Goal: Task Accomplishment & Management: Use online tool/utility

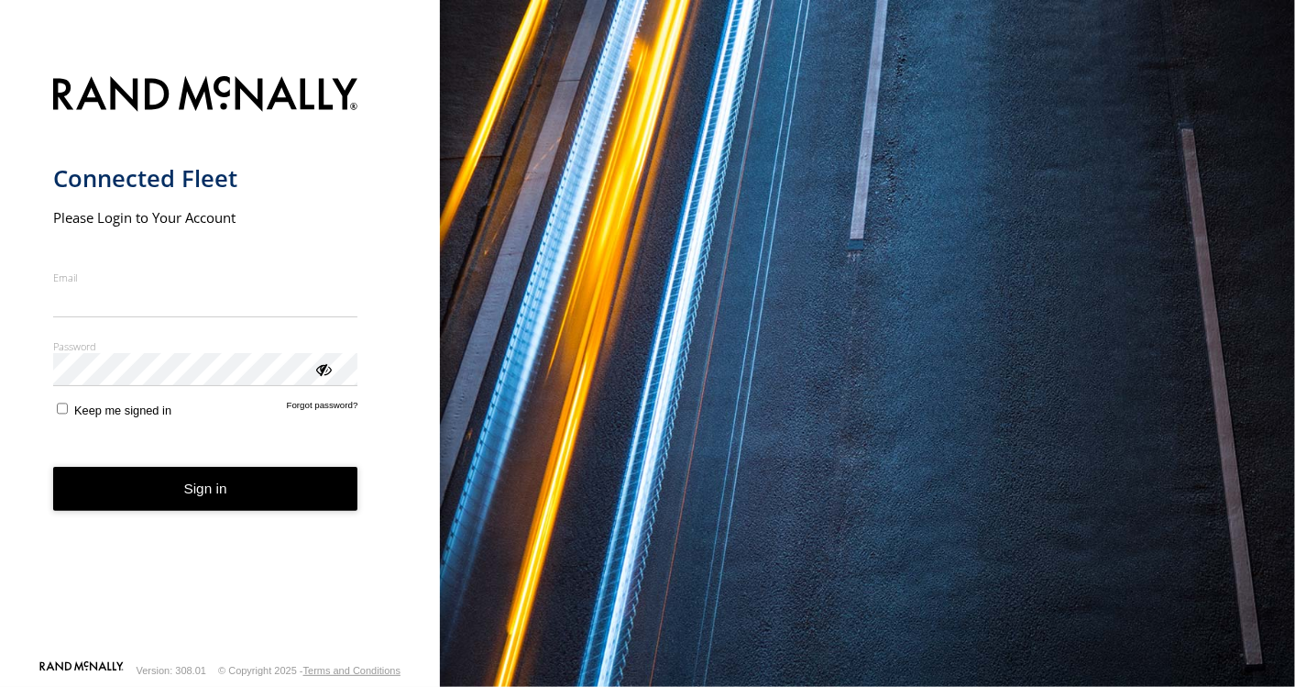
type input "**********"
click at [159, 500] on button "Sign in" at bounding box center [205, 489] width 305 height 45
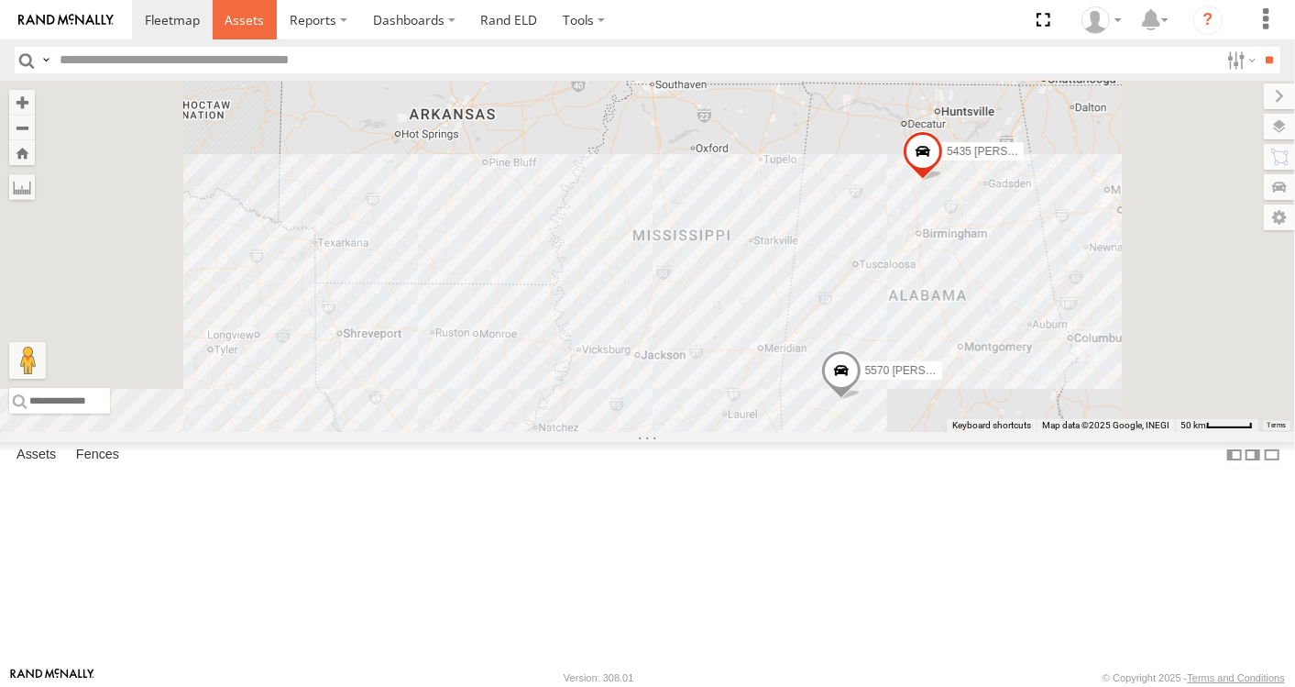
click at [242, 28] on link at bounding box center [245, 19] width 65 height 39
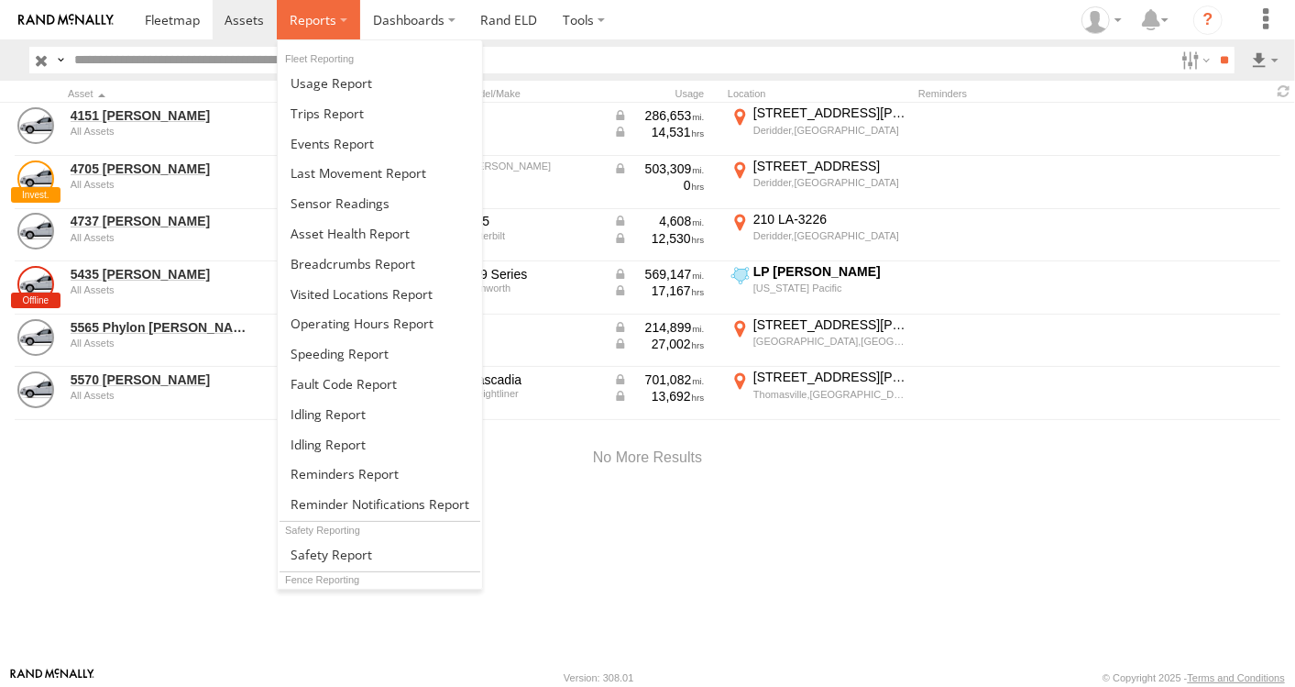
click at [316, 20] on span at bounding box center [313, 19] width 47 height 17
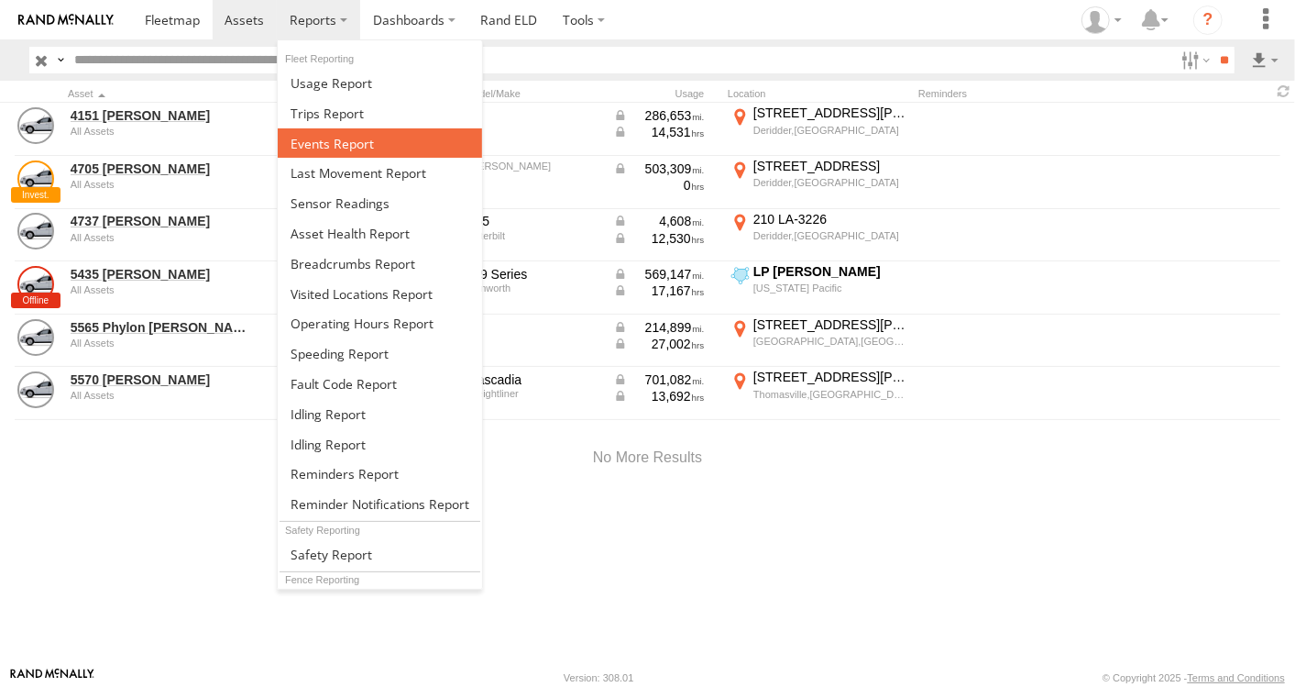
click at [354, 139] on span at bounding box center [332, 143] width 83 height 17
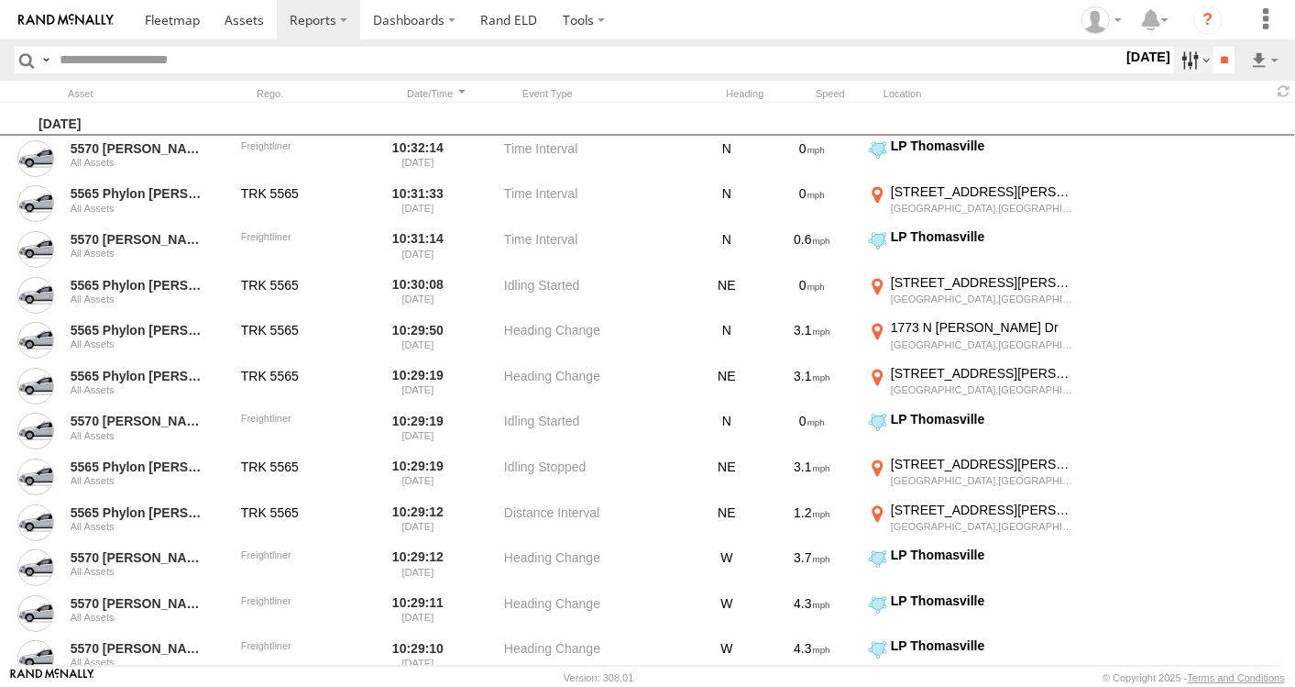
click at [1174, 63] on label at bounding box center [1193, 60] width 39 height 27
click at [0, 0] on label at bounding box center [0, 0] width 0 height 0
click at [1068, 73] on div "General Information Warning Critical Speeding Media" at bounding box center [1068, 60] width 0 height 27
click at [0, 0] on span "Speeding" at bounding box center [0, 0] width 0 height 0
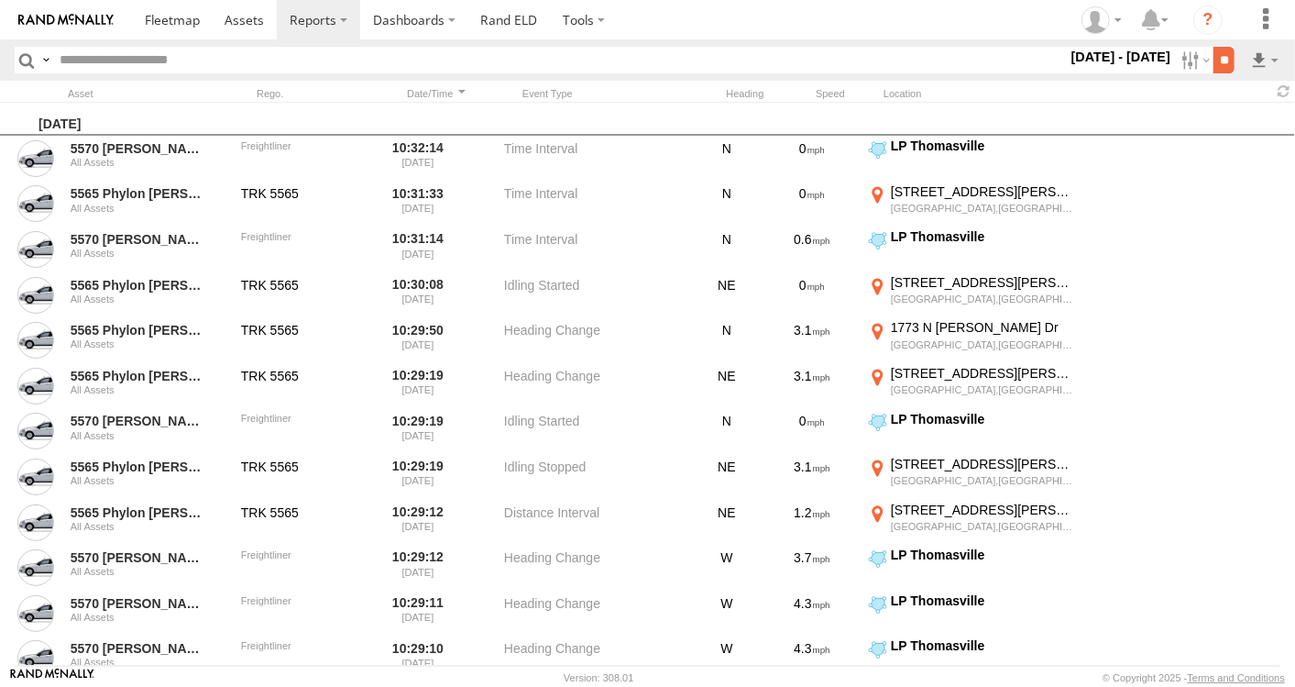
click at [1221, 60] on input "**" at bounding box center [1224, 60] width 21 height 27
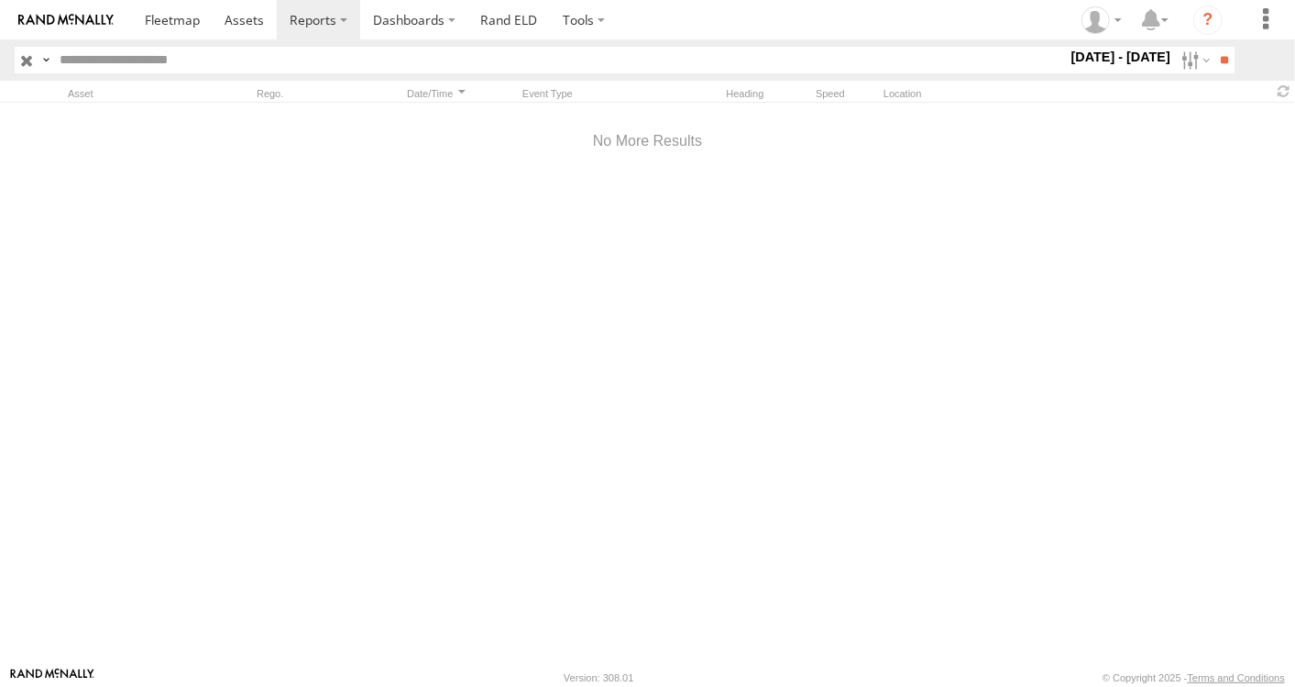
click at [1147, 55] on label "21 - 26 Sep 25" at bounding box center [1121, 57] width 107 height 20
click at [0, 0] on label at bounding box center [0, 0] width 0 height 0
click at [1220, 55] on input "**" at bounding box center [1224, 60] width 21 height 27
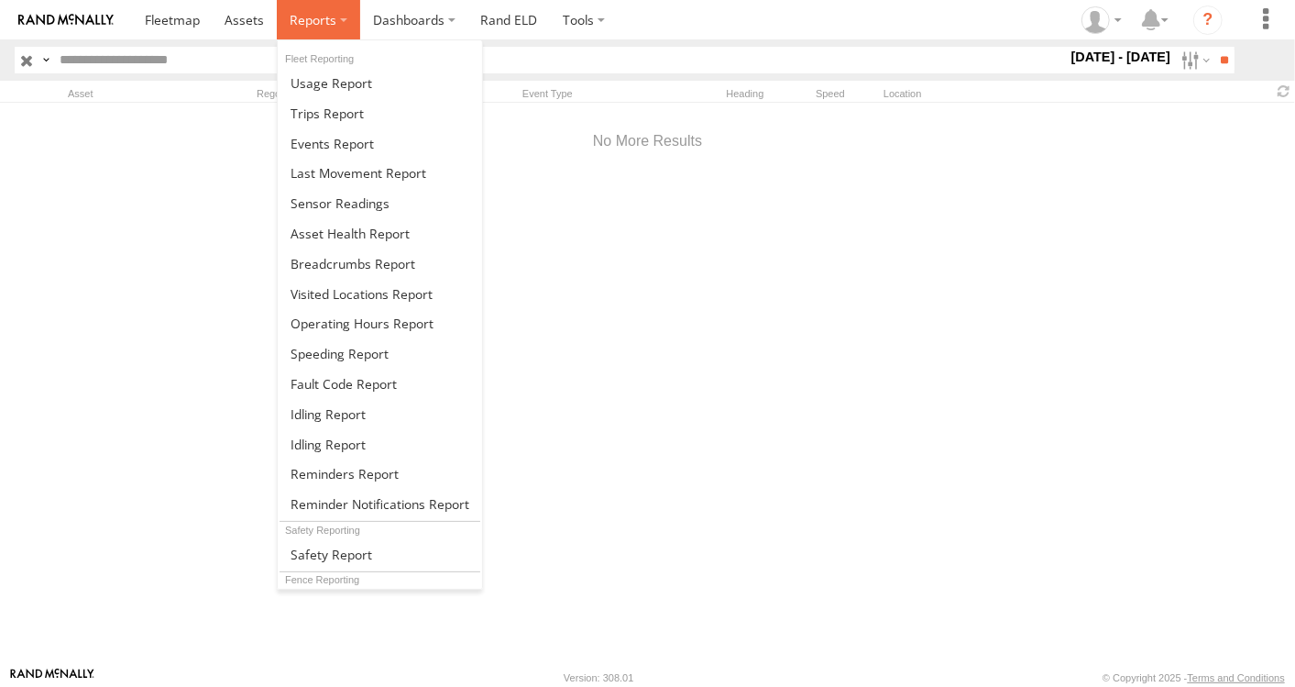
click at [332, 23] on span at bounding box center [313, 19] width 47 height 17
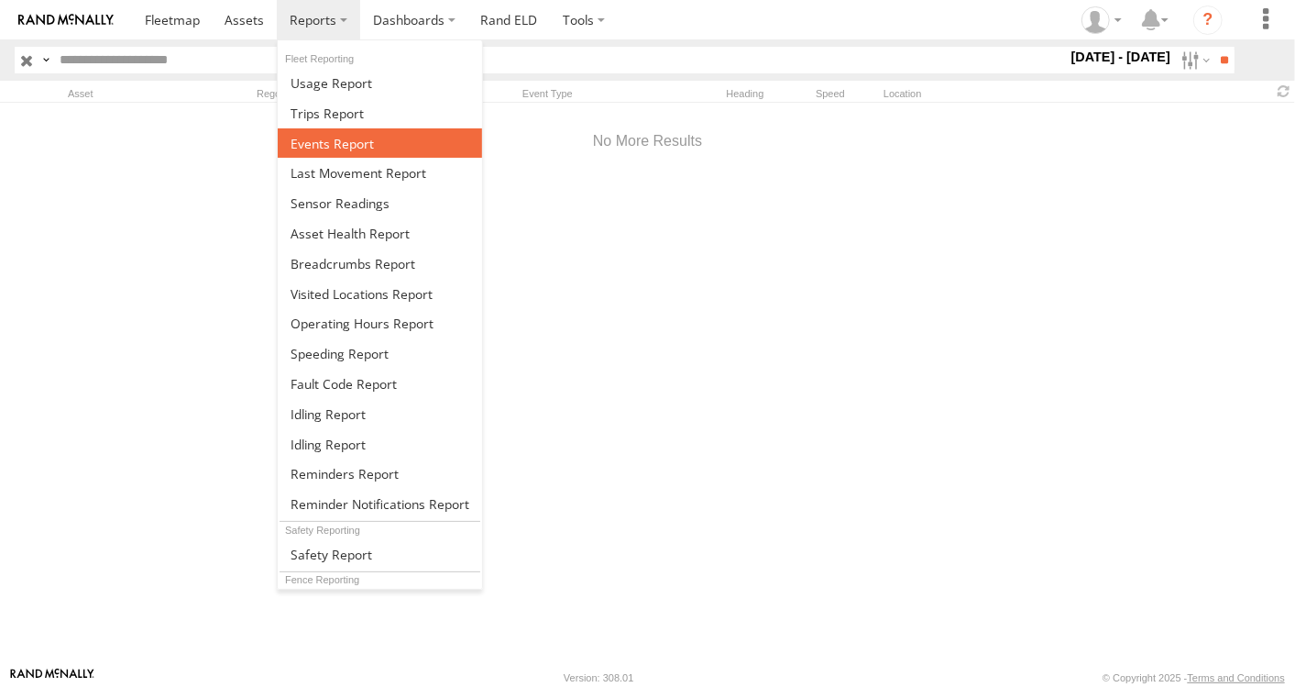
click at [330, 141] on span at bounding box center [332, 143] width 83 height 17
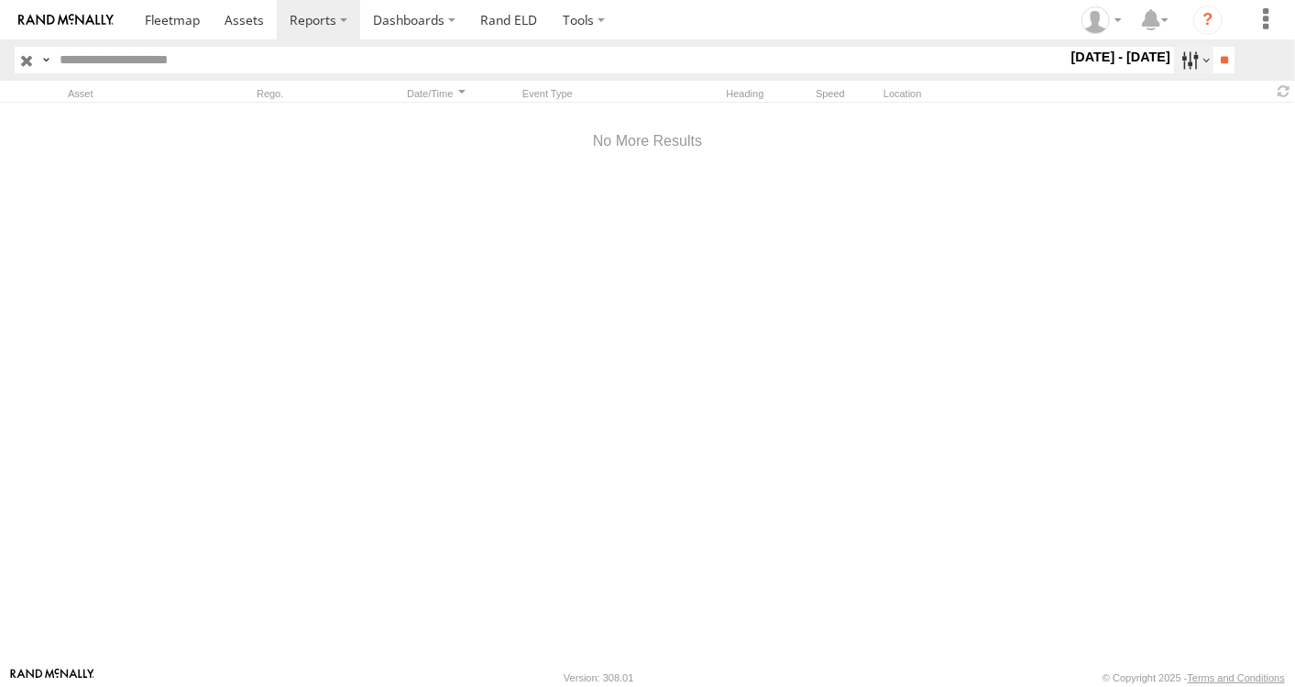
click at [1178, 65] on label at bounding box center [1193, 60] width 39 height 27
click at [0, 0] on span "[STREET_ADDRESS]" at bounding box center [0, 0] width 0 height 0
click at [0, 0] on span "Canfor, DeRidder, LA" at bounding box center [0, 0] width 0 height 0
click at [0, 0] on span "Dequincy, [GEOGRAPHIC_DATA]" at bounding box center [0, 0] width 0 height 0
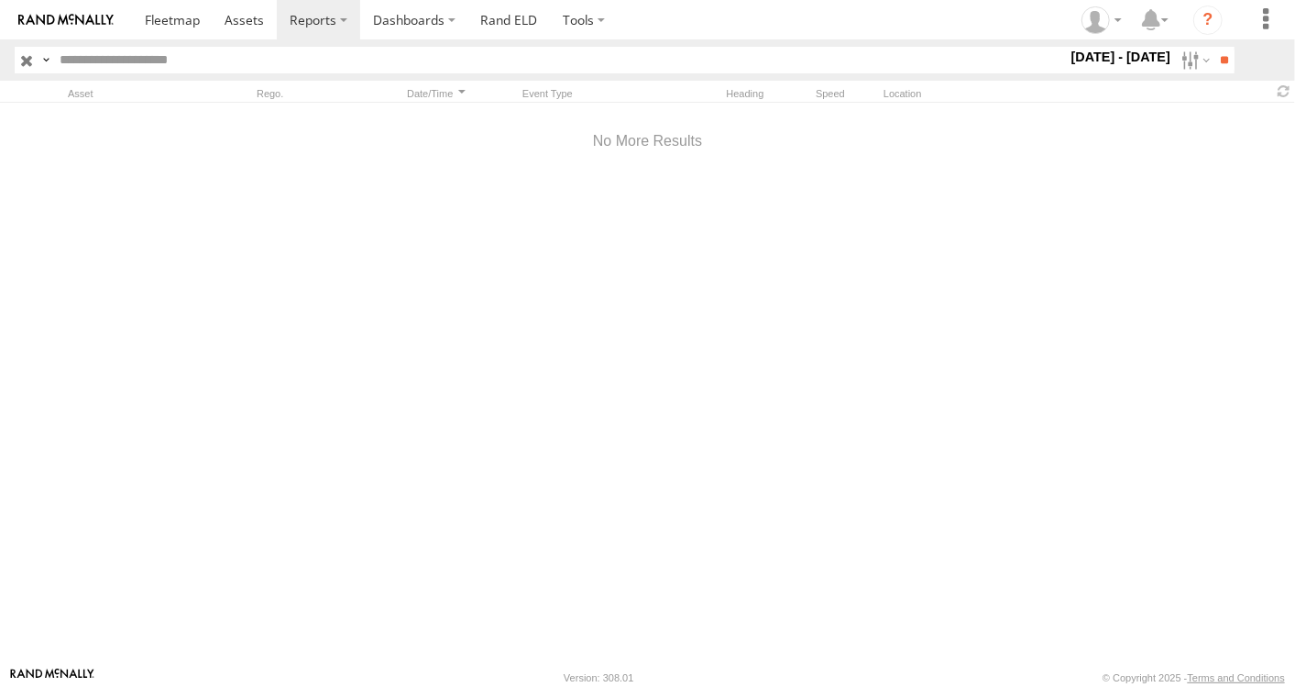
click at [0, 0] on span "PCA DeRidder, [GEOGRAPHIC_DATA]" at bounding box center [0, 0] width 0 height 0
click at [0, 0] on span "[PERSON_NAME] [STREET_ADDRESS]" at bounding box center [0, 0] width 0 height 0
click at [0, 0] on span "[GEOGRAPHIC_DATA] [STREET_ADDRESS][PERSON_NAME]" at bounding box center [0, 0] width 0 height 0
click at [0, 0] on span "Westrock Evadale, [GEOGRAPHIC_DATA]" at bounding box center [0, 0] width 0 height 0
click at [0, 0] on span "Speeding" at bounding box center [0, 0] width 0 height 0
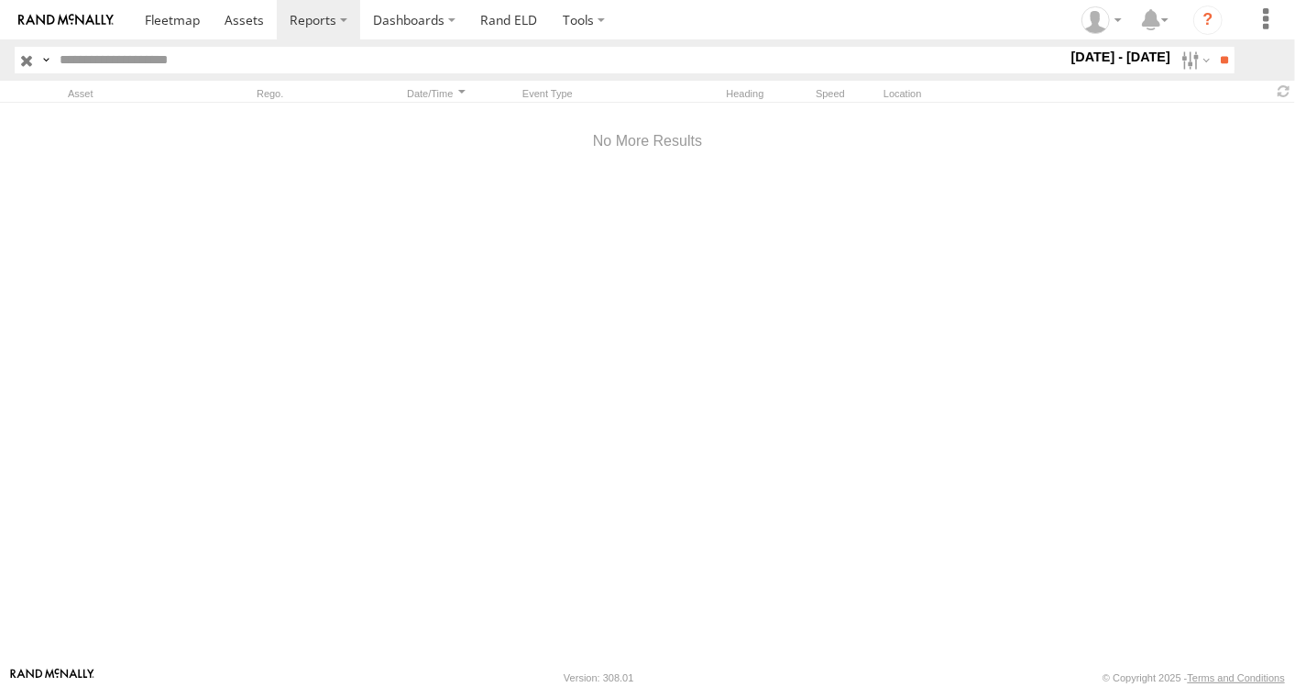
scroll to position [1212, 0]
click at [1223, 53] on input "**" at bounding box center [1224, 60] width 21 height 27
click at [1151, 57] on label "1 - 25 Sep 25" at bounding box center [1121, 57] width 107 height 20
click at [0, 0] on label at bounding box center [0, 0] width 0 height 0
click at [1220, 54] on input "**" at bounding box center [1224, 60] width 21 height 27
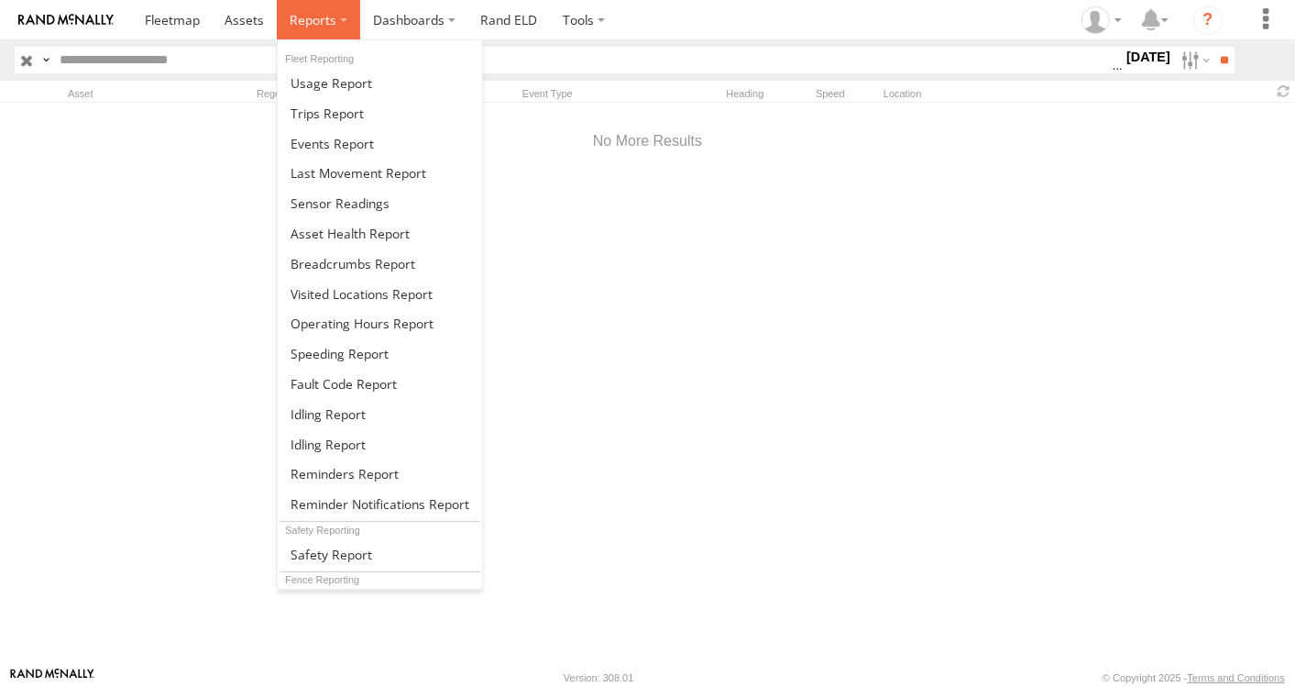
click at [343, 22] on label at bounding box center [318, 19] width 83 height 39
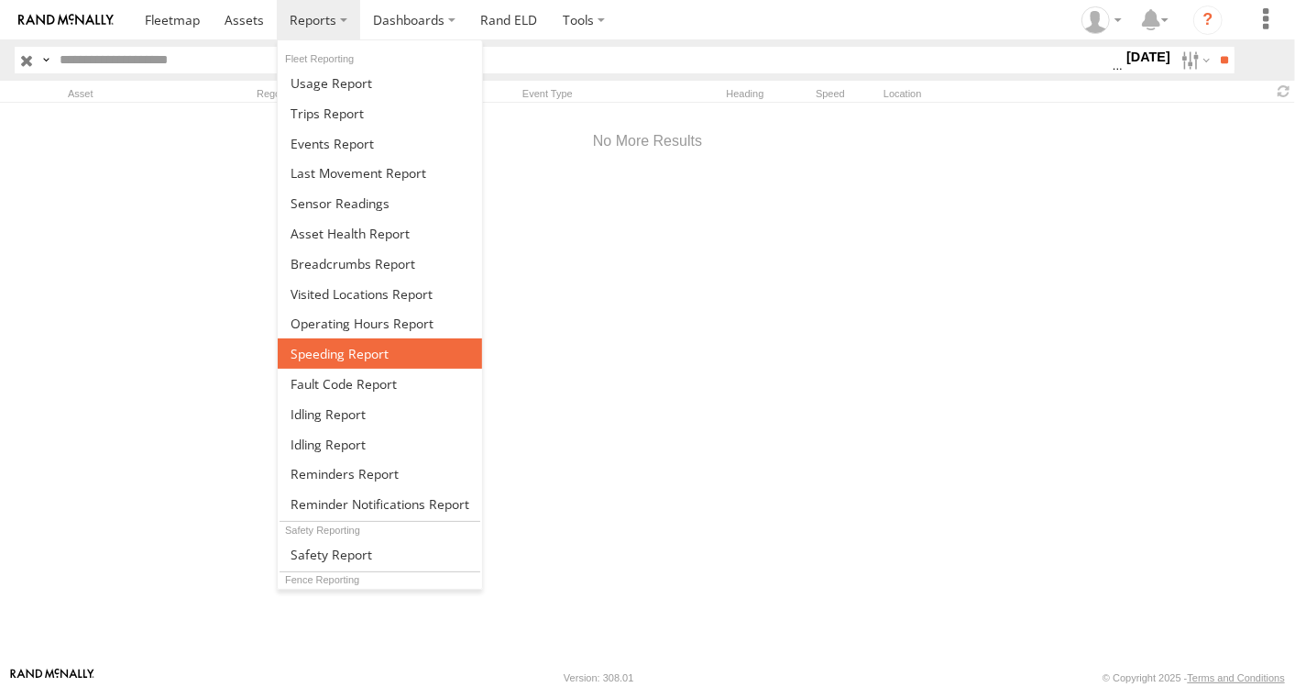
click at [367, 345] on span at bounding box center [340, 353] width 98 height 17
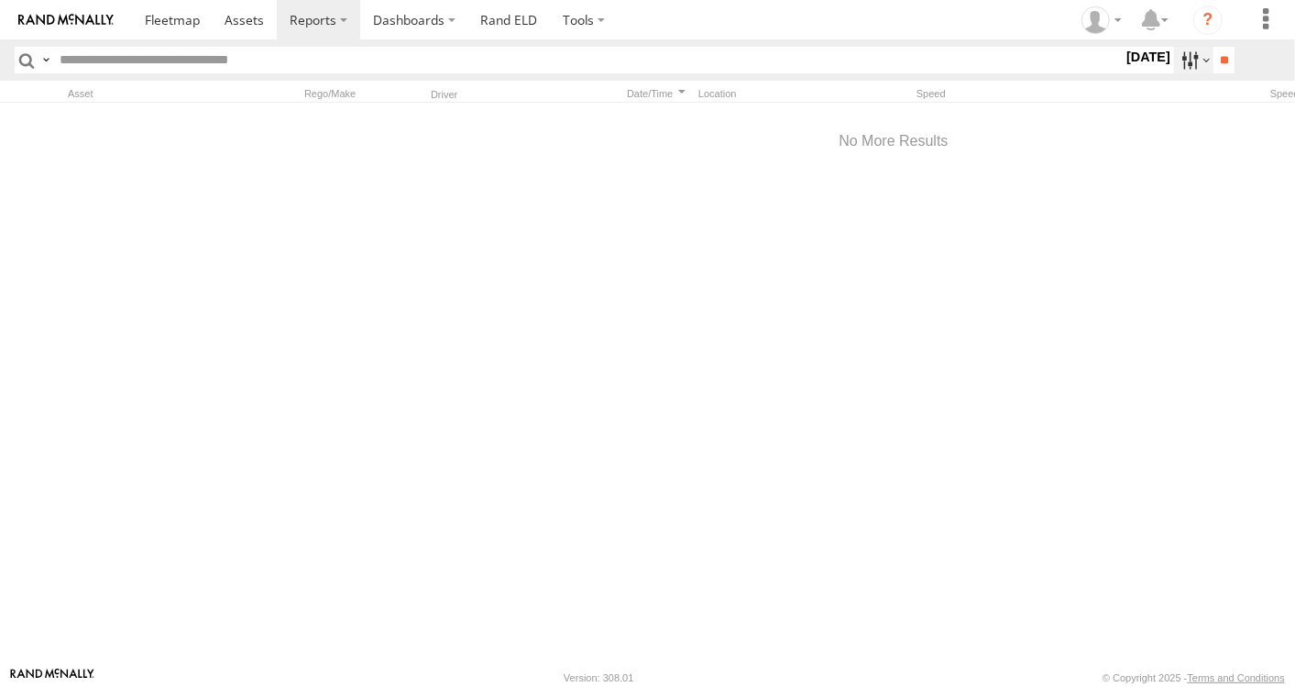
click at [1199, 57] on label at bounding box center [1193, 60] width 39 height 27
click at [1123, 73] on div "Louisiana Pacific All Assets" at bounding box center [1123, 60] width 0 height 27
click at [0, 0] on span "All Assets" at bounding box center [0, 0] width 0 height 0
click at [1199, 60] on label at bounding box center [1193, 60] width 39 height 27
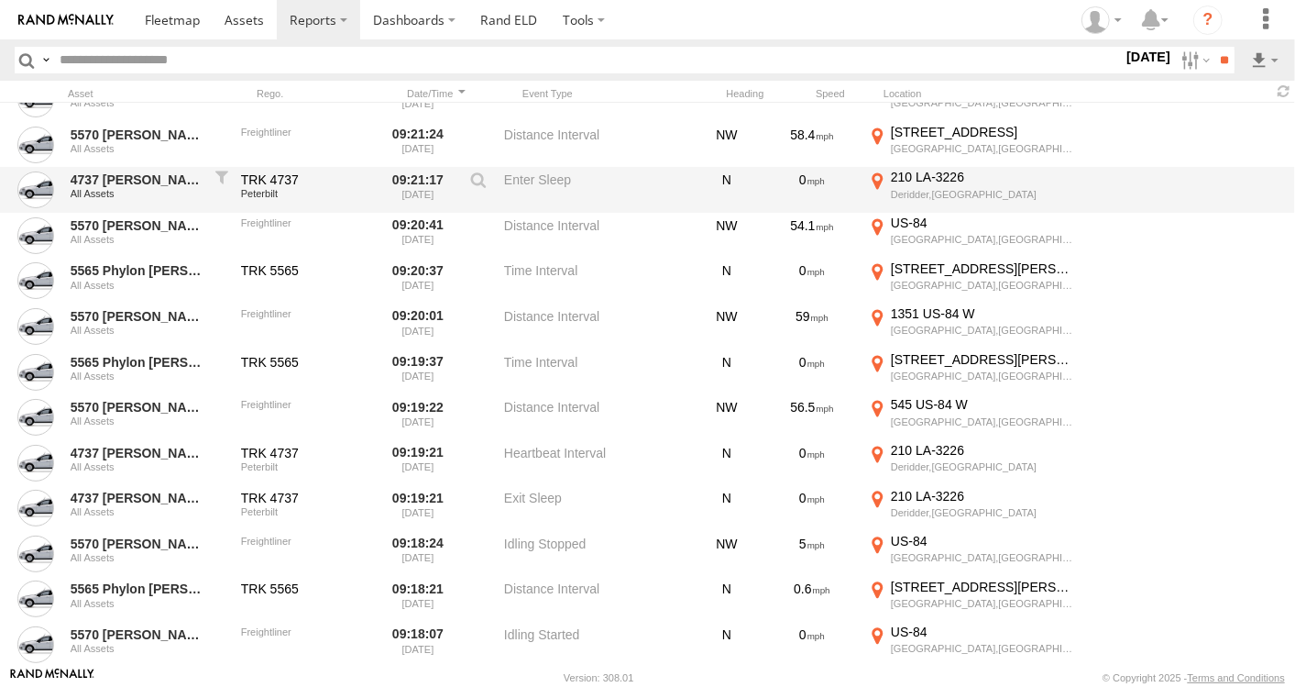
scroll to position [15072, 0]
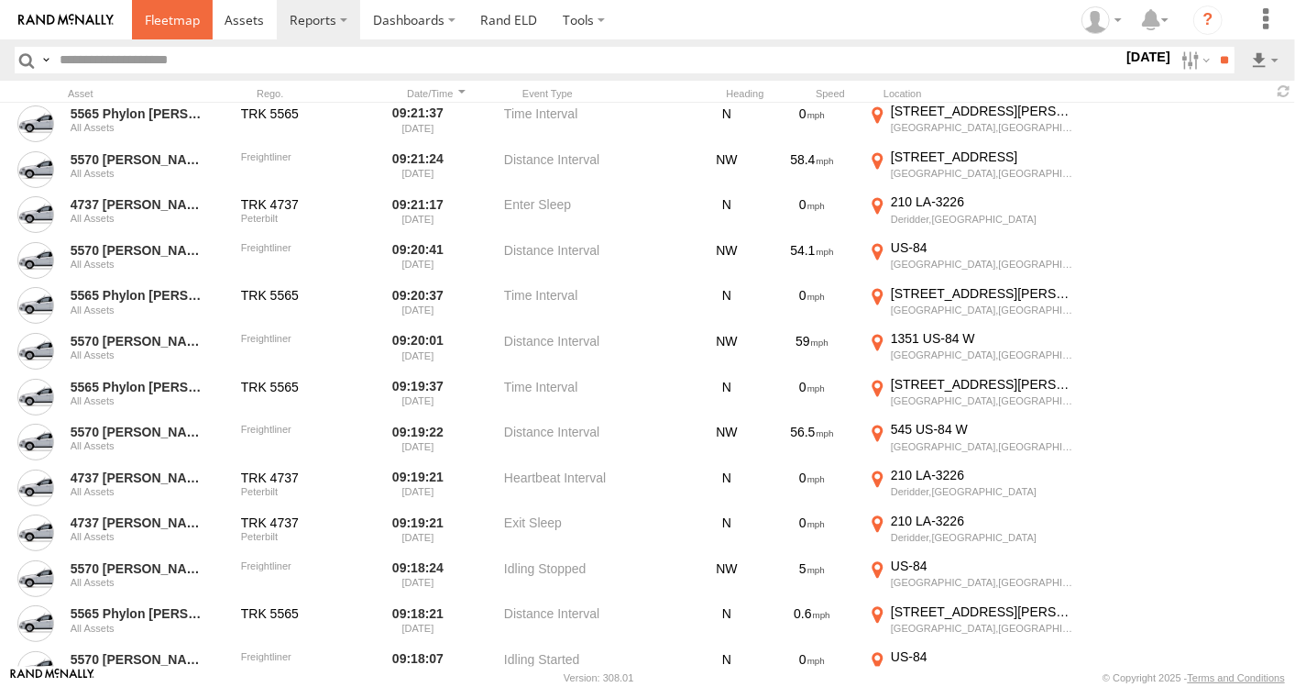
click at [178, 22] on span at bounding box center [172, 19] width 55 height 17
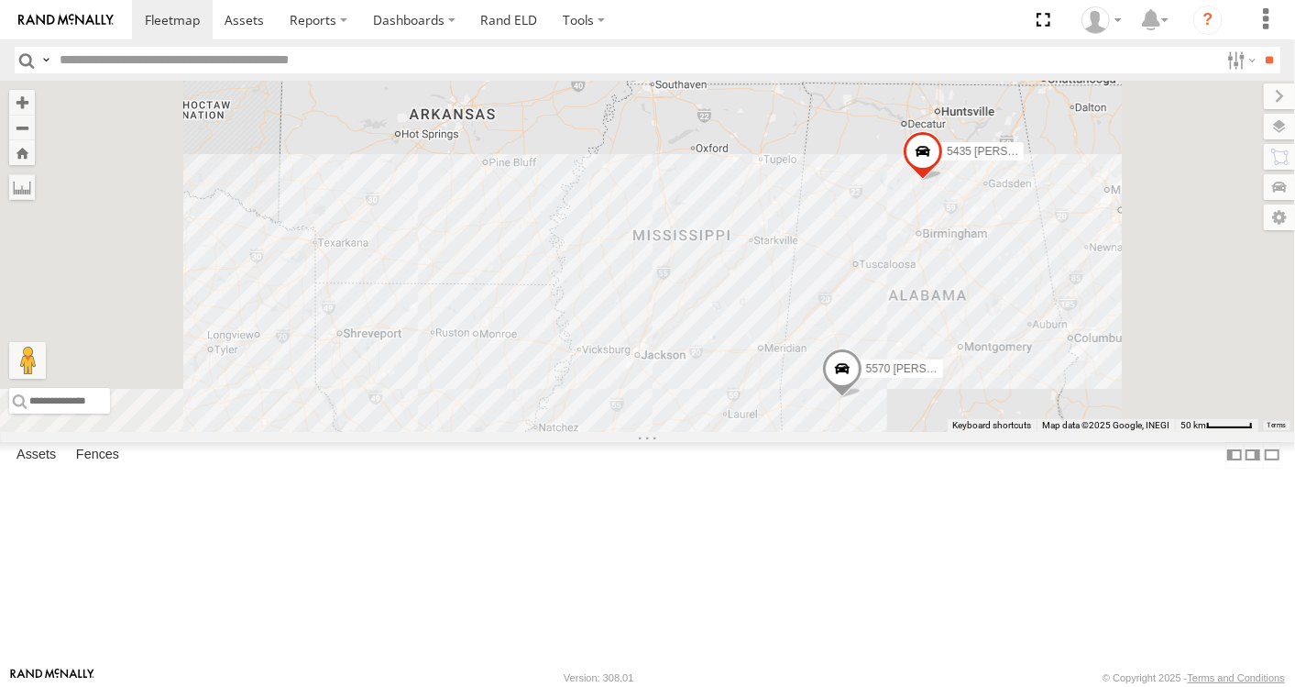
click at [0, 0] on span at bounding box center [0, 0] width 0 height 0
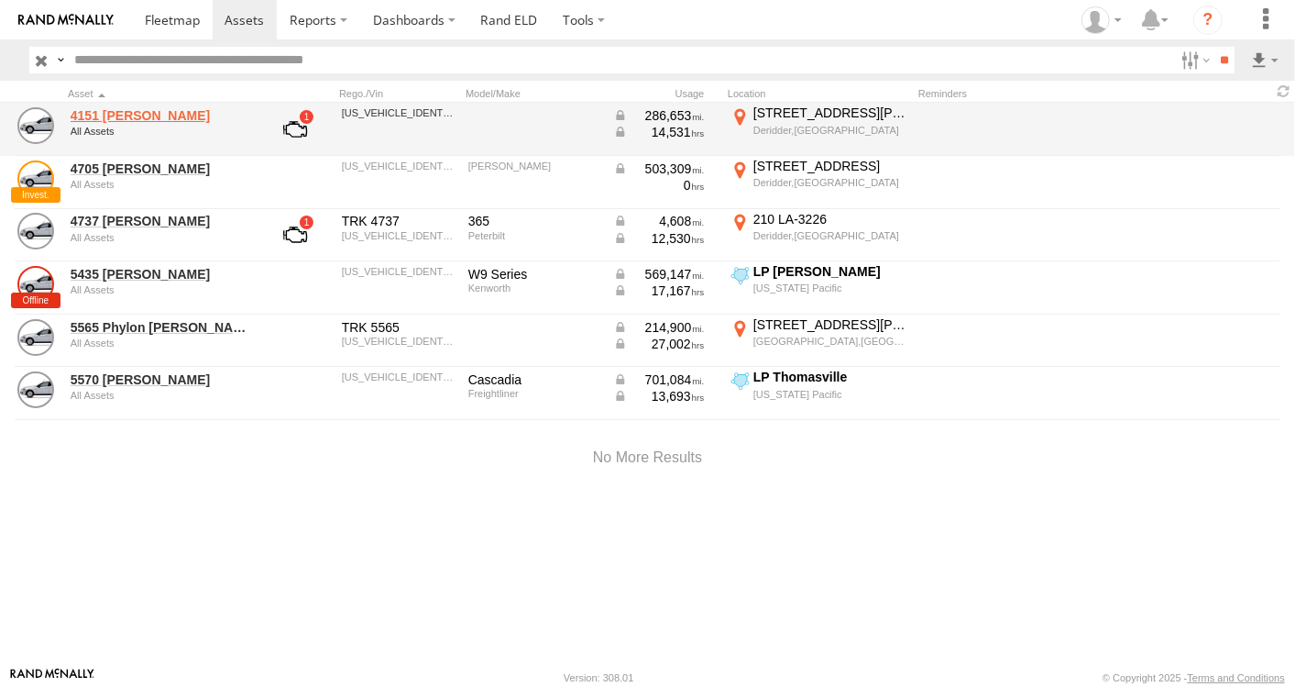
click at [159, 111] on link "4151 Christopher Robinson" at bounding box center [160, 115] width 178 height 16
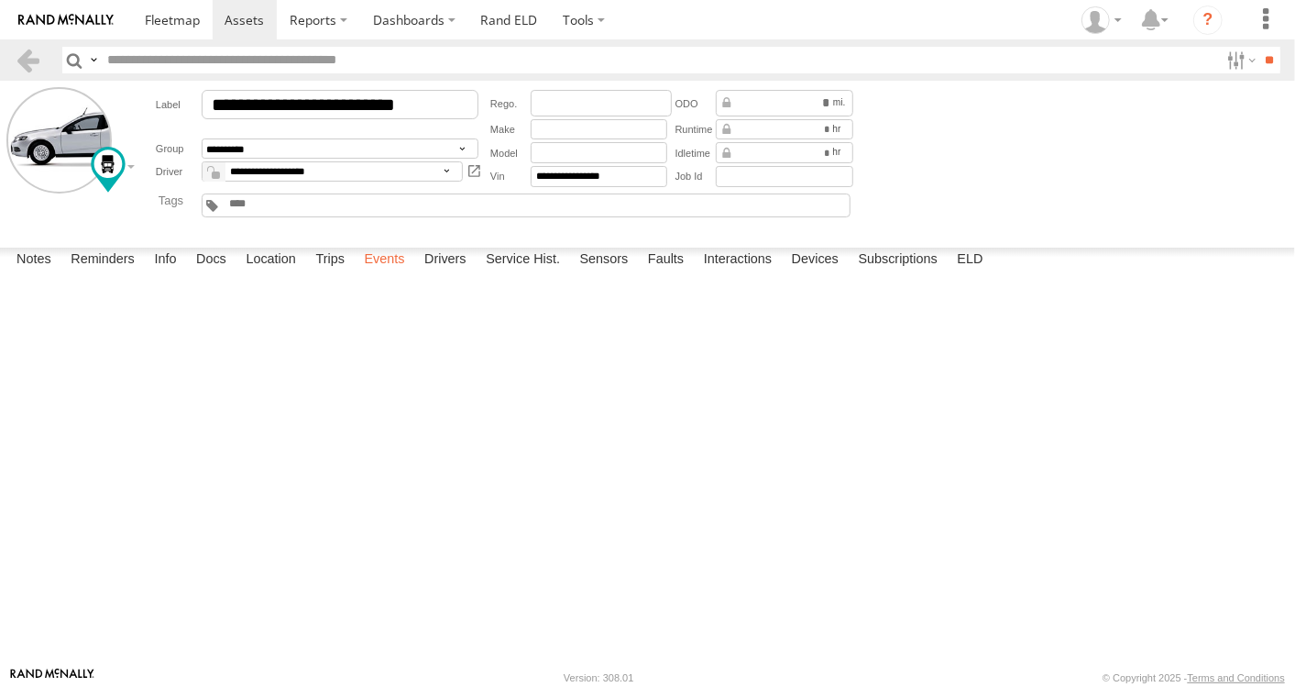
click at [382, 273] on label "Events" at bounding box center [384, 260] width 59 height 26
click at [0, 0] on div at bounding box center [0, 0] width 0 height 0
click at [0, 0] on link at bounding box center [0, 0] width 0 height 0
click at [385, 273] on label "Events" at bounding box center [384, 260] width 59 height 26
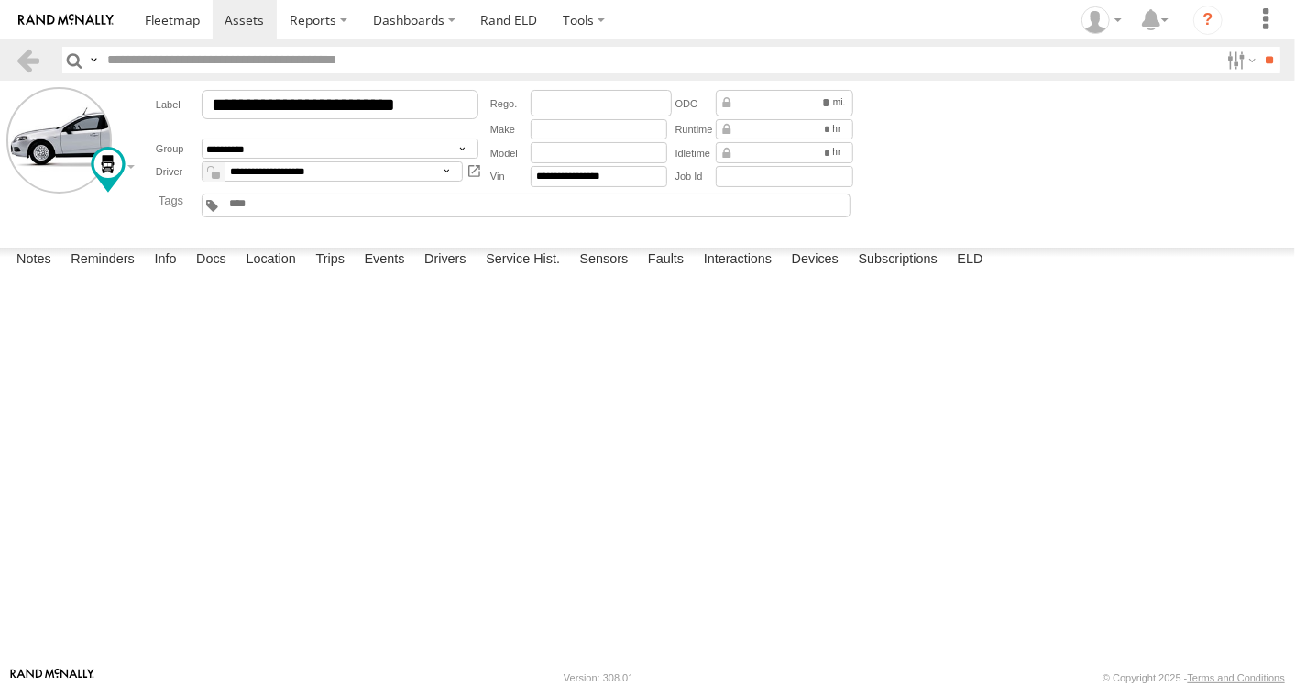
scroll to position [12627, 0]
click at [0, 0] on span at bounding box center [0, 0] width 0 height 0
click at [0, 0] on link at bounding box center [0, 0] width 0 height 0
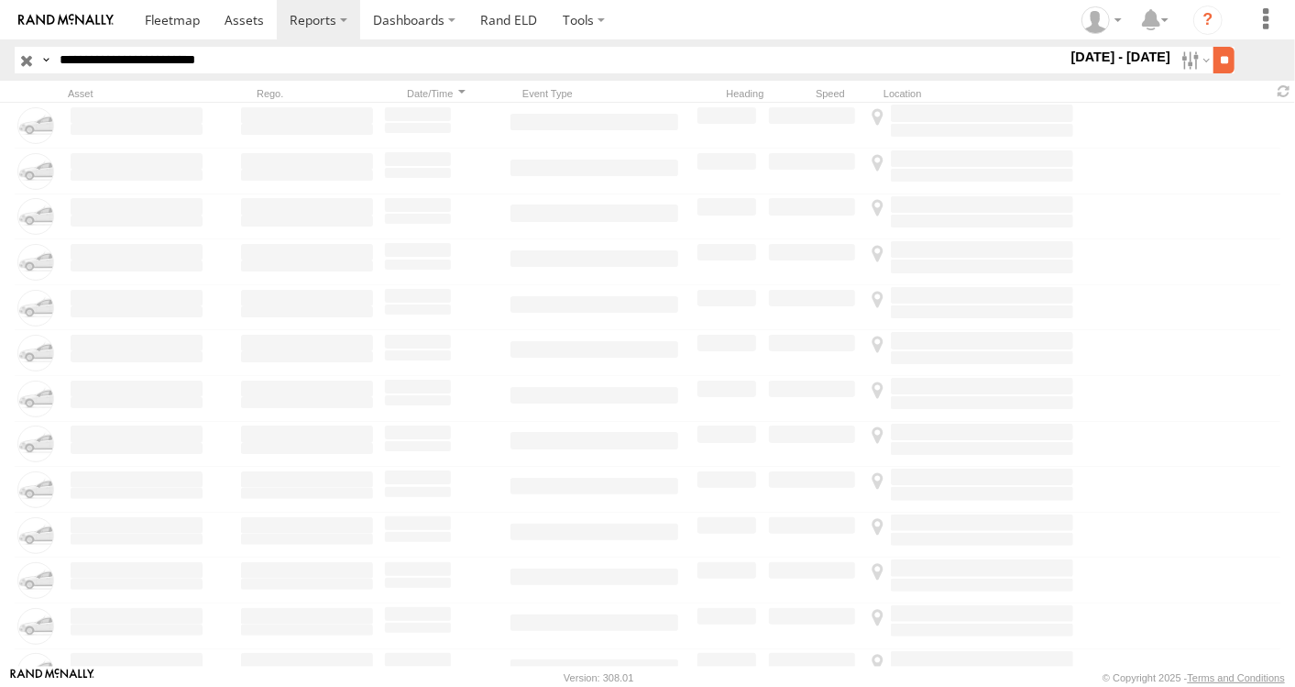
click at [1223, 57] on input "**" at bounding box center [1224, 60] width 21 height 27
click at [1148, 54] on label "[DATE] - [DATE]" at bounding box center [1121, 57] width 107 height 20
click at [0, 0] on label at bounding box center [0, 0] width 0 height 0
click at [1215, 61] on input "**" at bounding box center [1224, 60] width 21 height 27
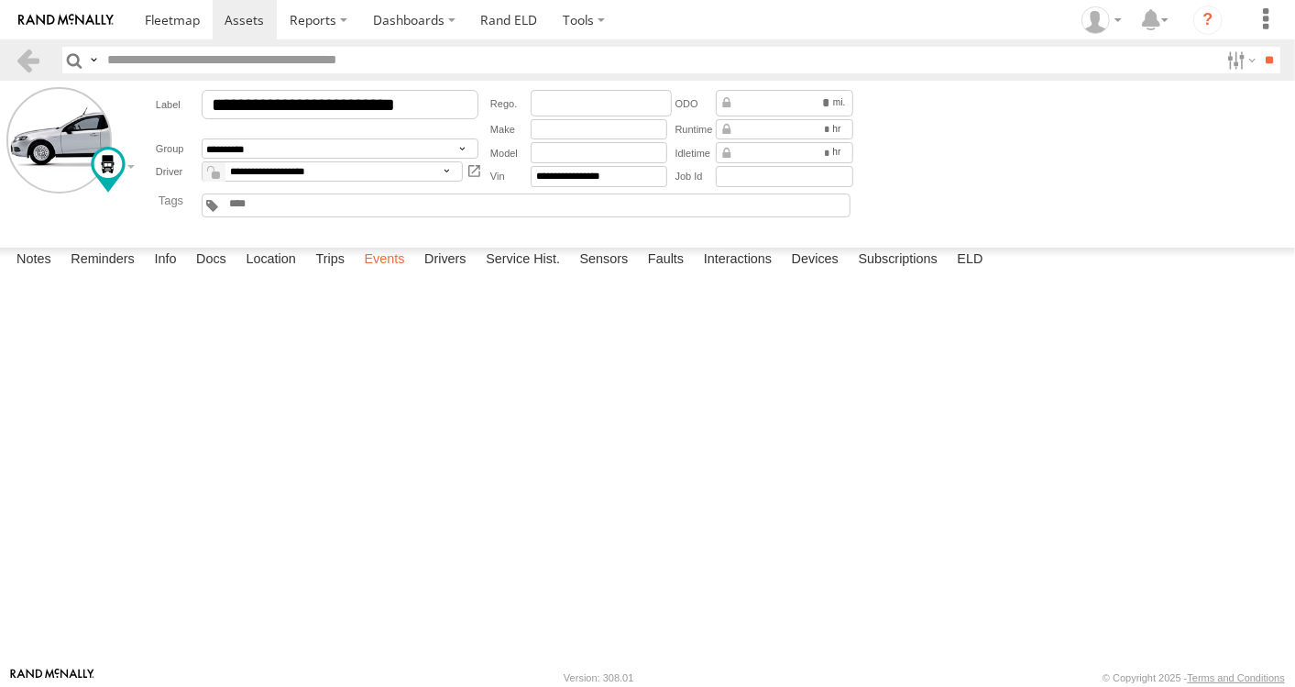
click at [390, 273] on label "Events" at bounding box center [384, 260] width 59 height 26
click at [0, 0] on div "[STREET_ADDRESS][PERSON_NAME]" at bounding box center [0, 0] width 0 height 0
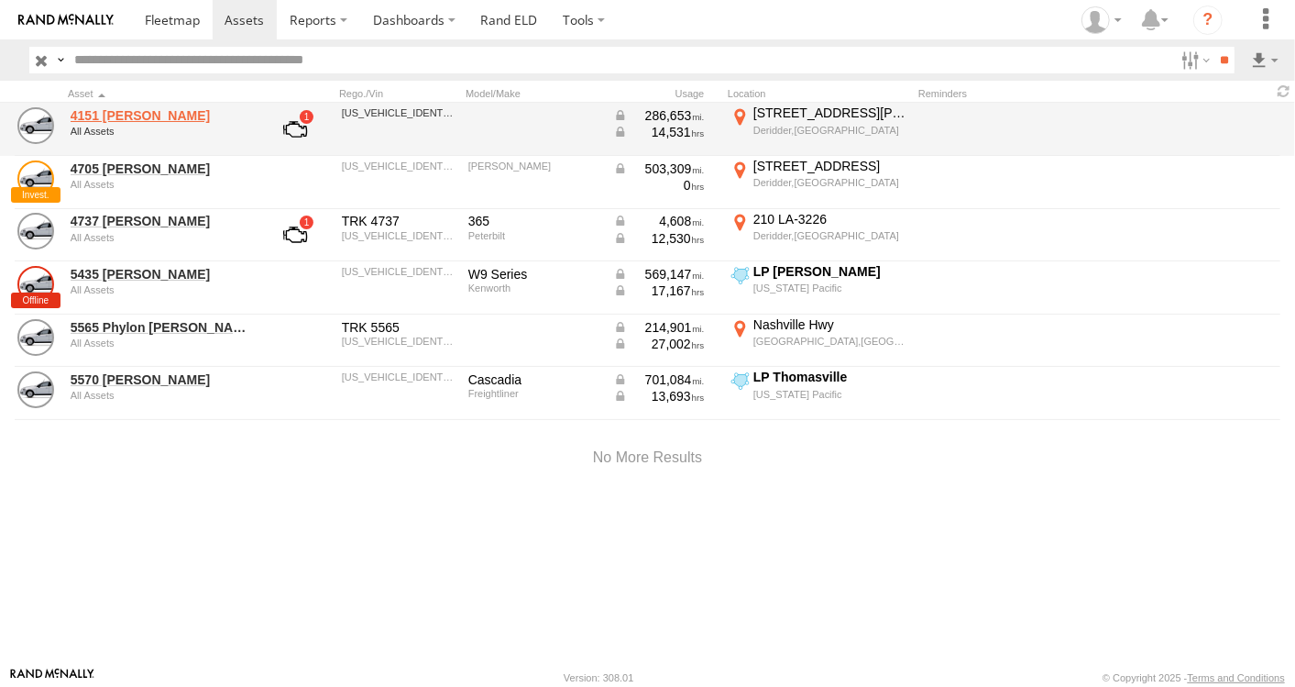
click at [181, 112] on link "4151 [PERSON_NAME]" at bounding box center [160, 115] width 178 height 16
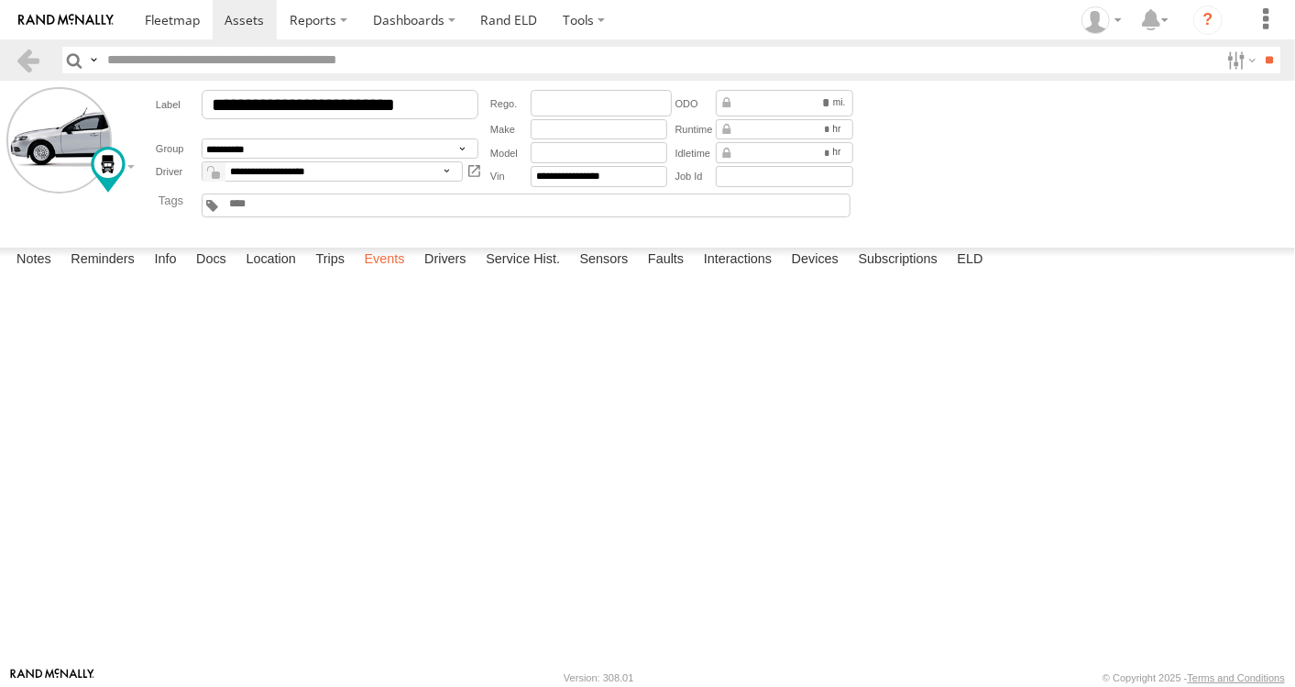
click at [387, 273] on label "Events" at bounding box center [384, 260] width 59 height 26
click at [0, 0] on div "0" at bounding box center [0, 0] width 0 height 0
click at [0, 0] on div at bounding box center [0, 0] width 0 height 0
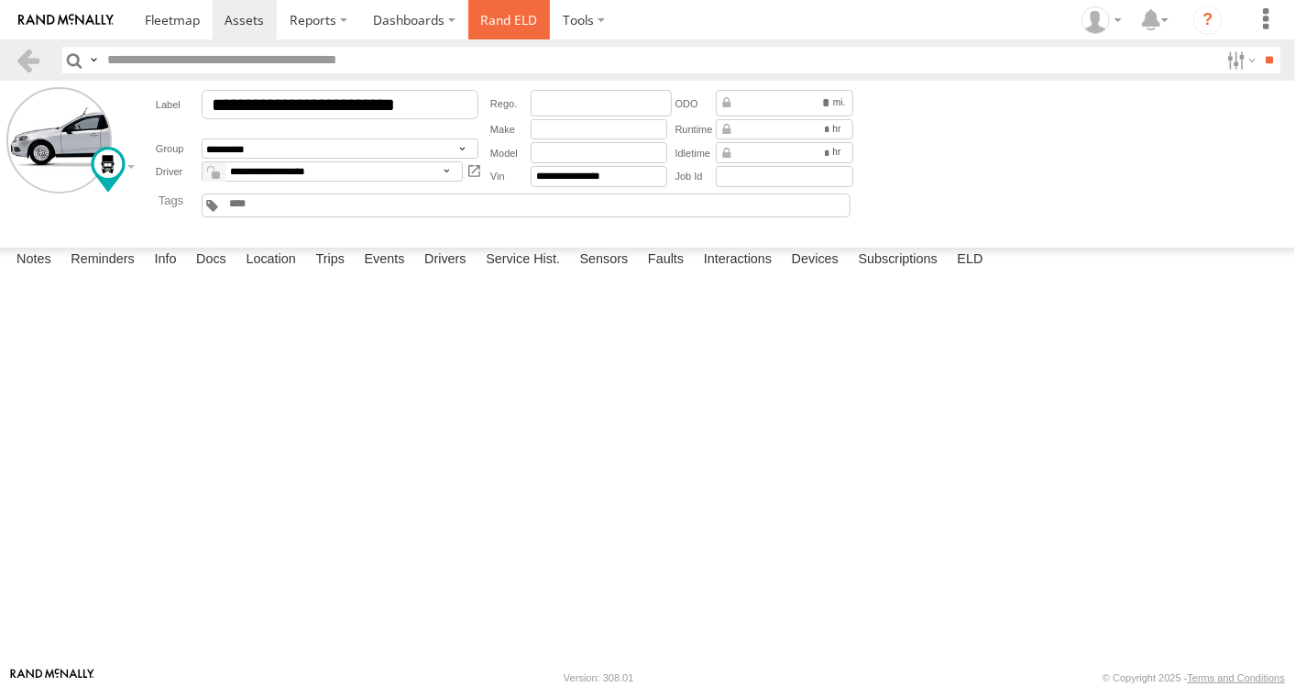
click at [518, 26] on link "Rand ELD" at bounding box center [509, 19] width 82 height 39
click at [0, 0] on div at bounding box center [0, 0] width 0 height 0
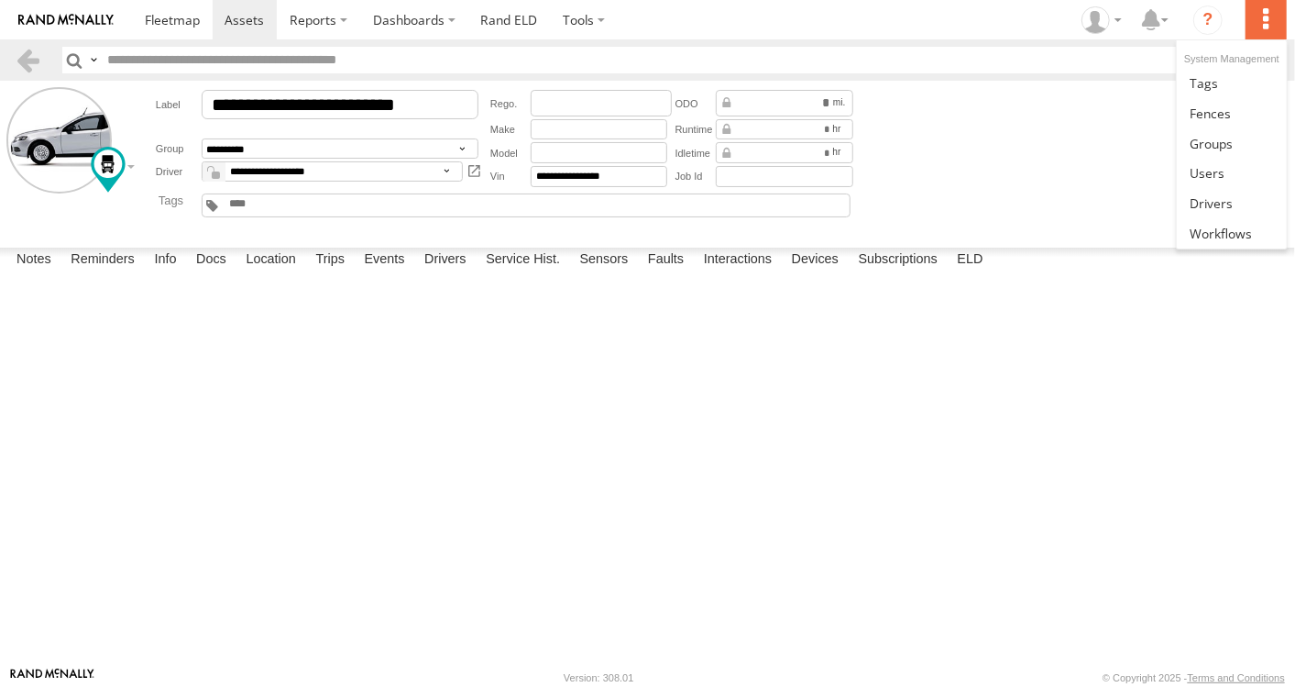
click at [1263, 28] on label at bounding box center [1266, 19] width 40 height 39
click at [0, 0] on div "07:03:50 09/26/2025 Idling Started E 0 100 Taylor Rd Deridder,LA 30.86116 -93.3…" at bounding box center [0, 0] width 0 height 0
click at [0, 0] on link at bounding box center [0, 0] width 0 height 0
click at [385, 273] on label "Events" at bounding box center [384, 260] width 59 height 26
click at [0, 0] on link at bounding box center [0, 0] width 0 height 0
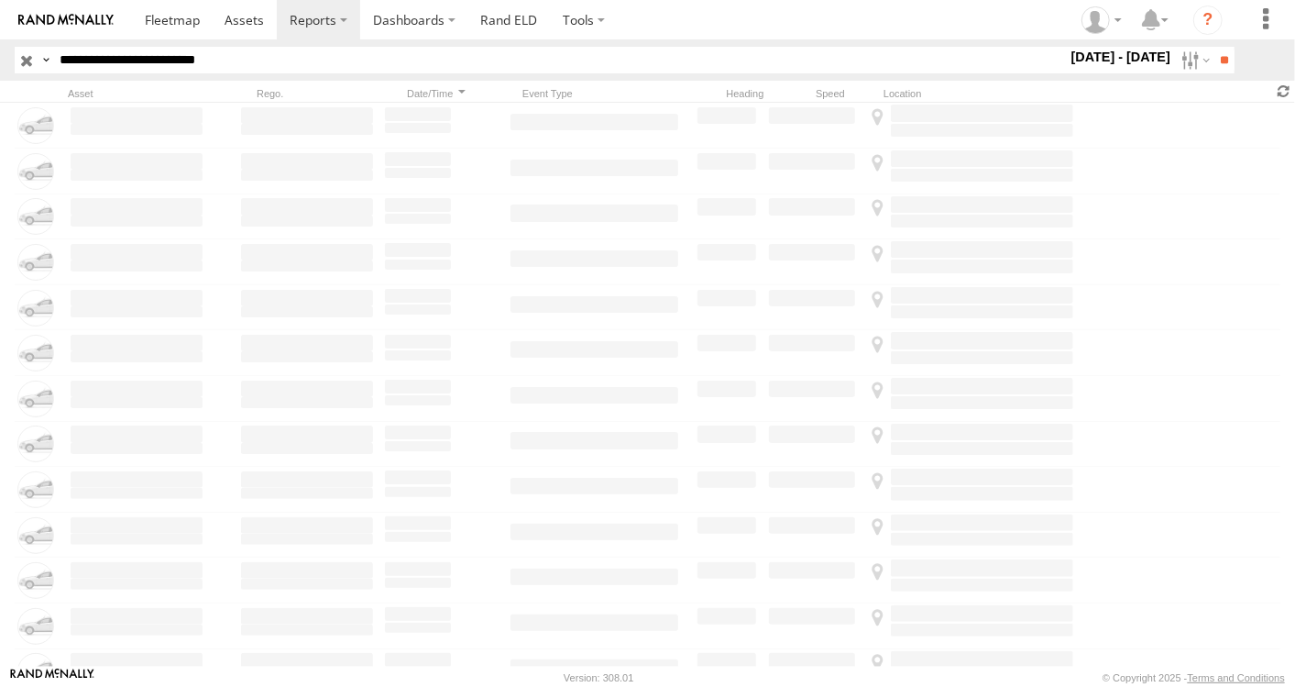
click at [1285, 90] on span at bounding box center [1284, 90] width 22 height 17
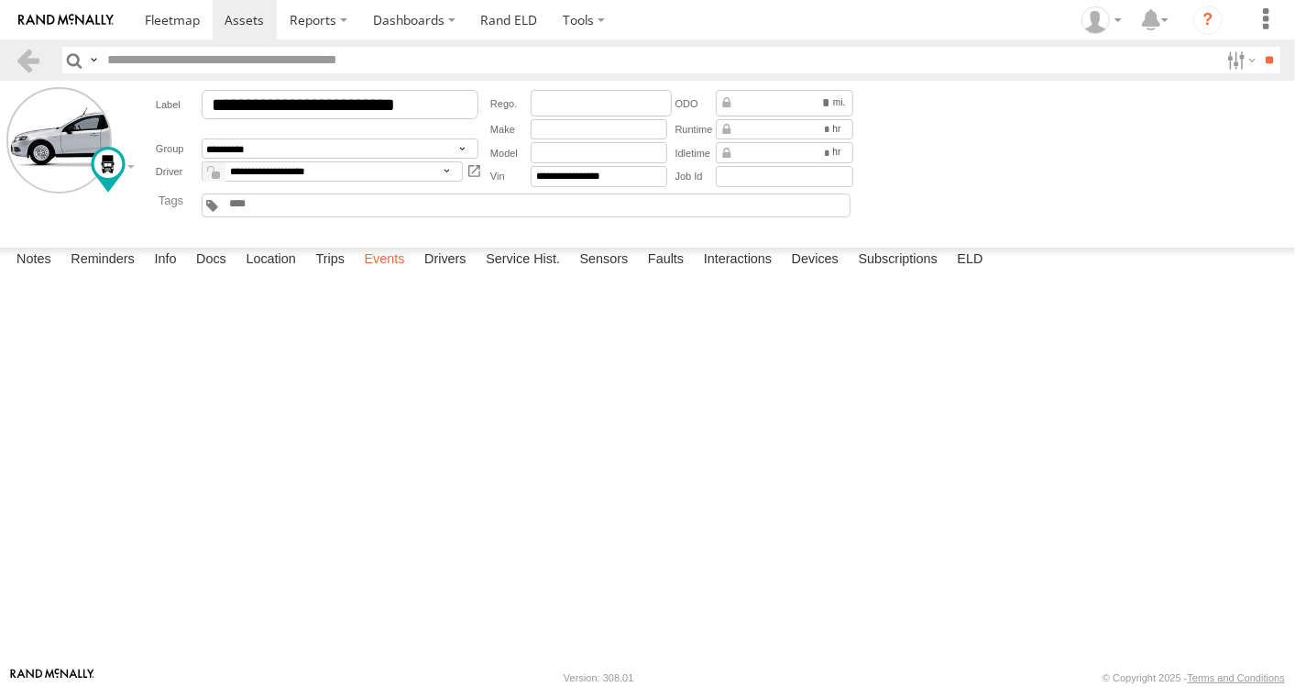
click at [394, 273] on label "Events" at bounding box center [384, 260] width 59 height 26
click at [0, 0] on link at bounding box center [0, 0] width 0 height 0
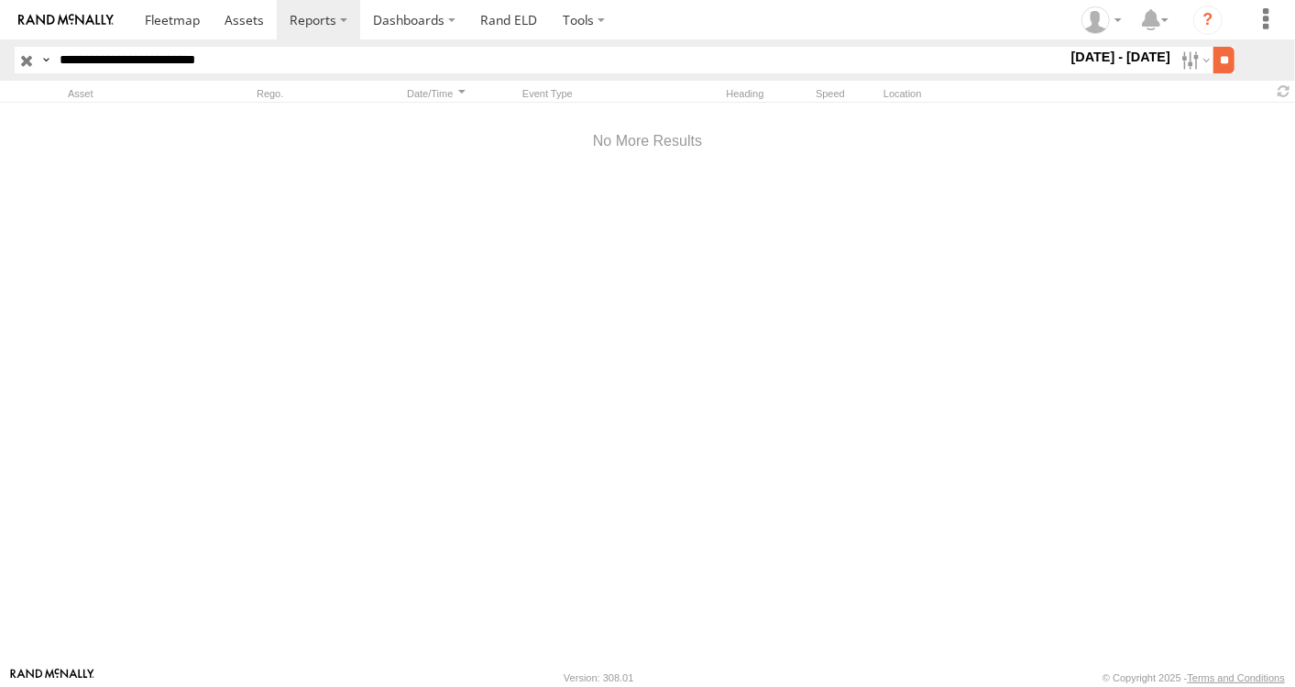
click at [1216, 60] on input "**" at bounding box center [1224, 60] width 21 height 27
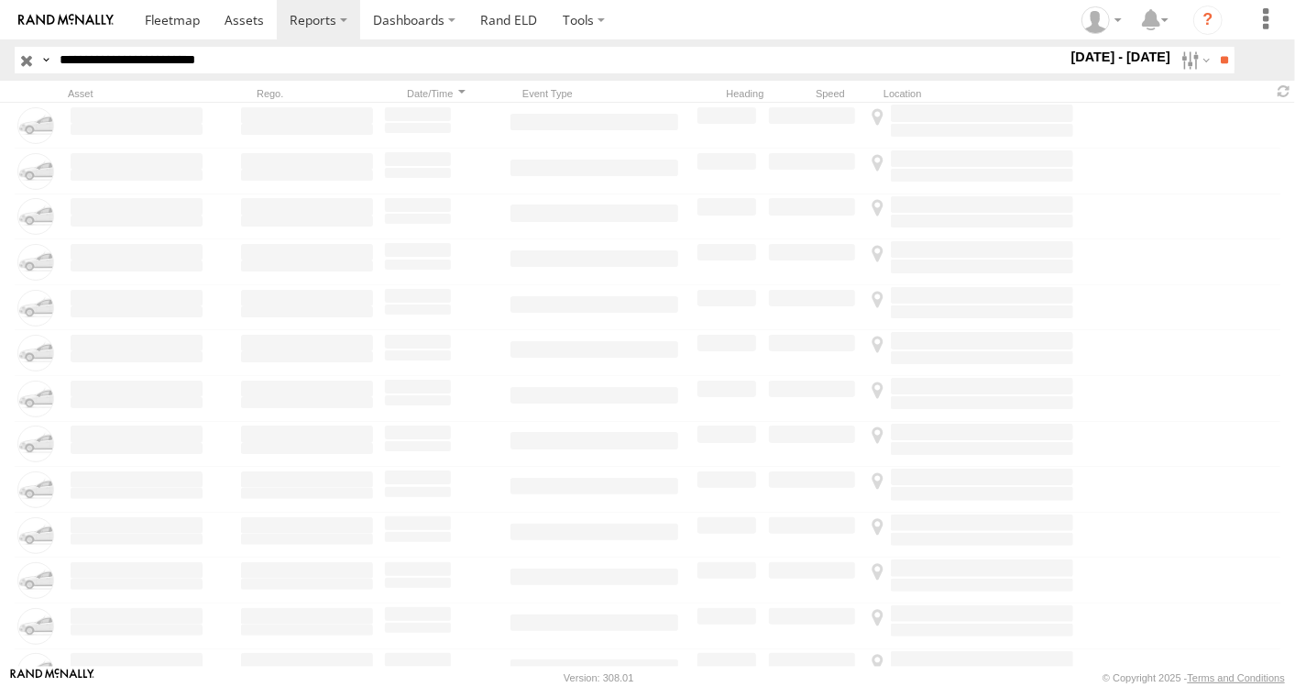
click at [0, 0] on span "Speeding" at bounding box center [0, 0] width 0 height 0
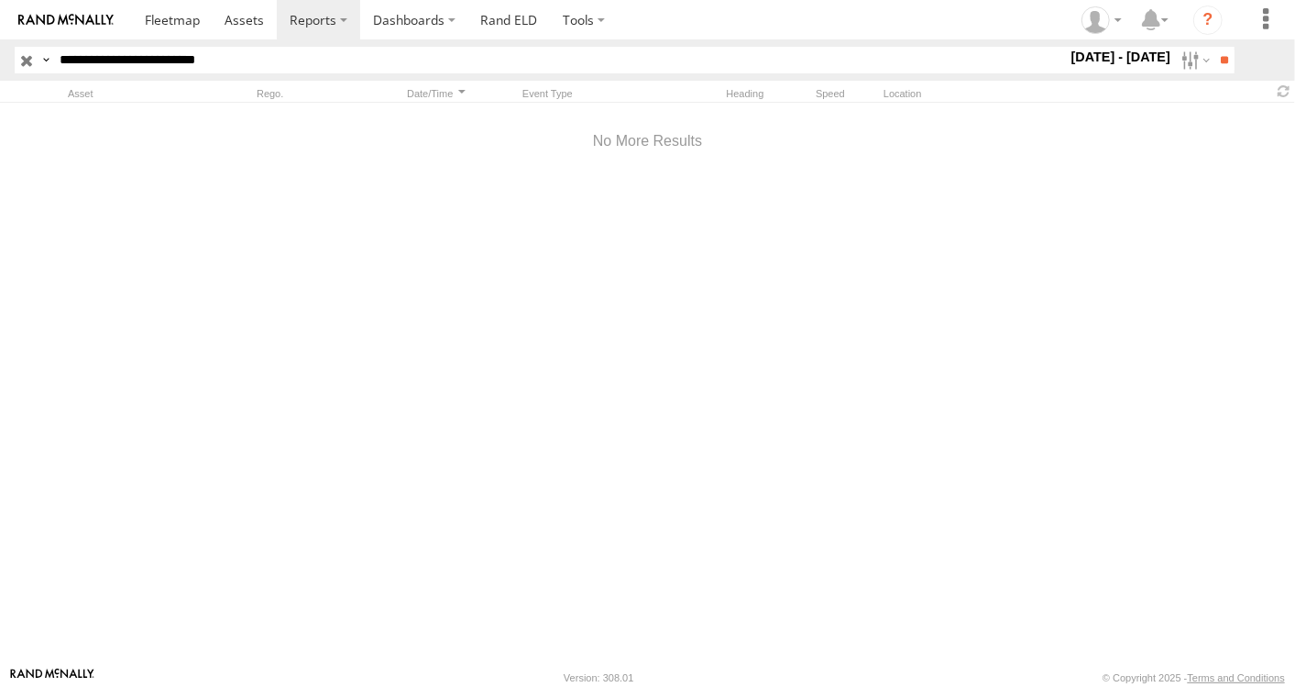
click at [305, 61] on input "**********" at bounding box center [559, 60] width 1015 height 27
click at [1225, 62] on input "**" at bounding box center [1224, 60] width 21 height 27
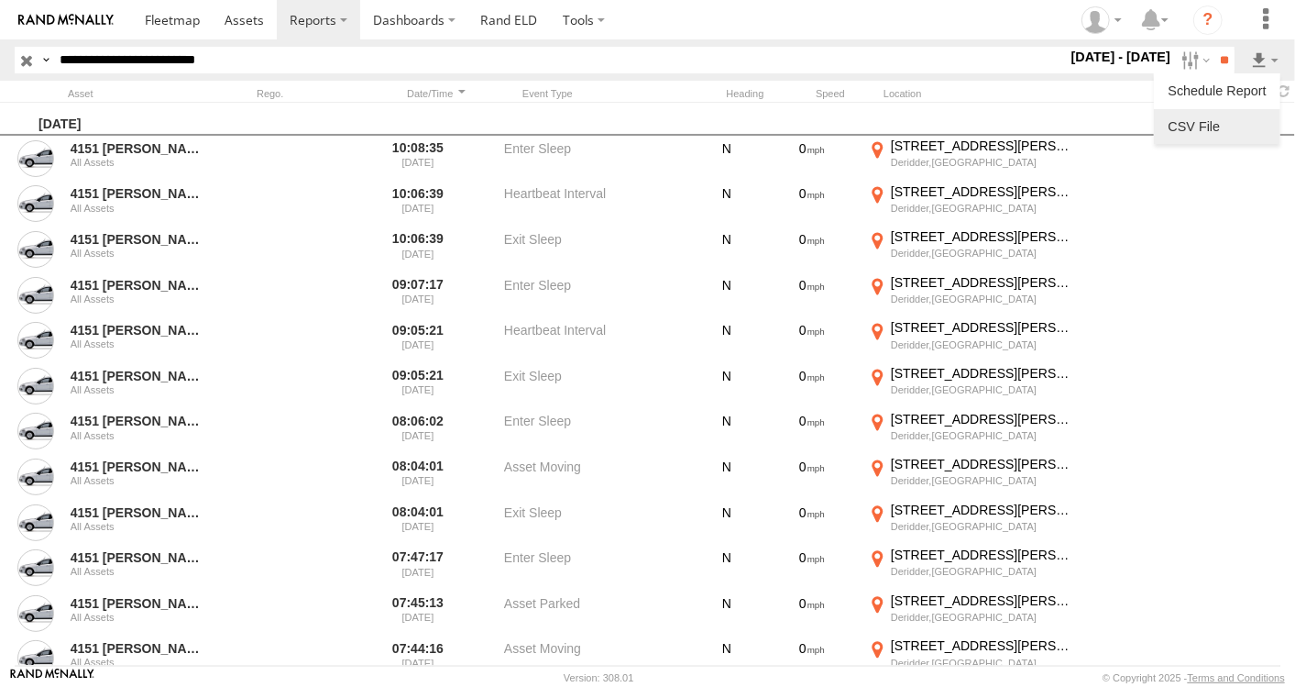
click at [1214, 123] on link at bounding box center [1217, 126] width 112 height 27
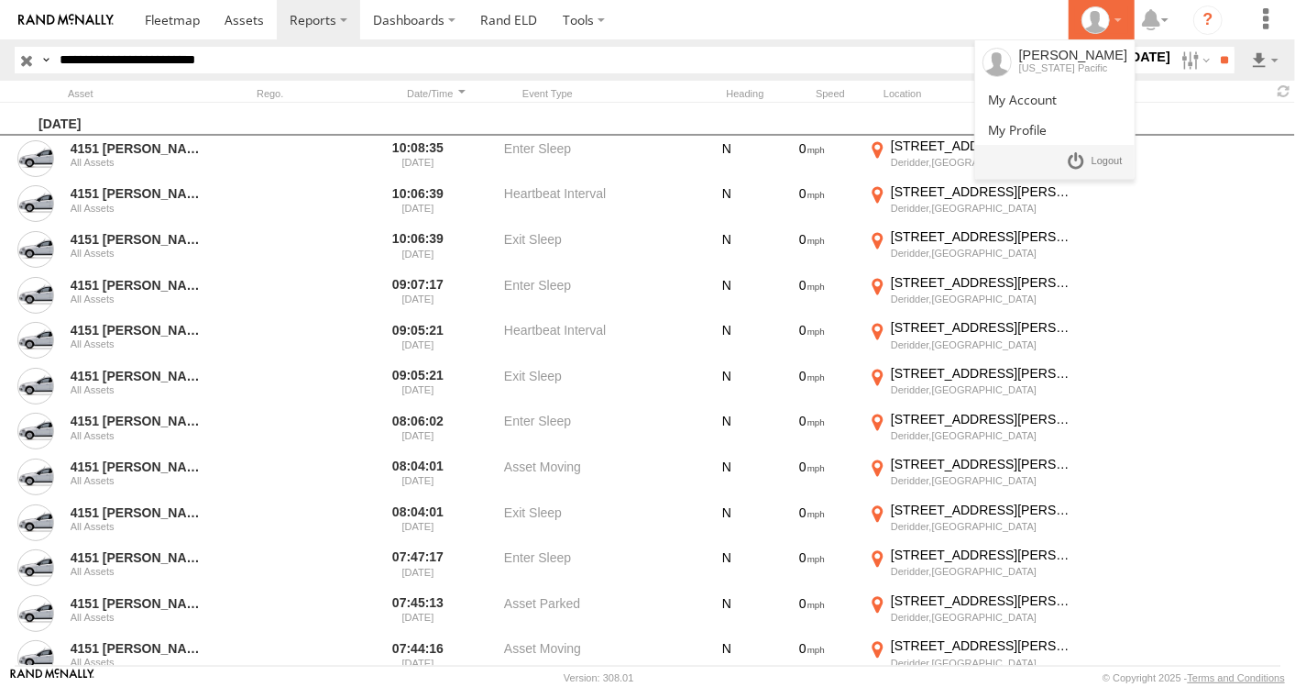
click at [1113, 19] on div at bounding box center [1101, 19] width 53 height 27
click at [1095, 160] on span at bounding box center [1107, 161] width 31 height 20
